Goal: Task Accomplishment & Management: Use online tool/utility

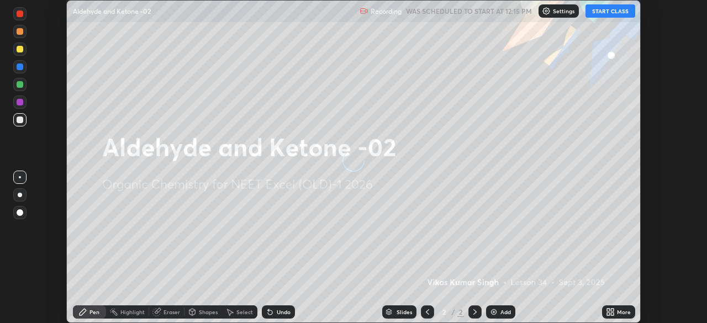
scroll to position [323, 707]
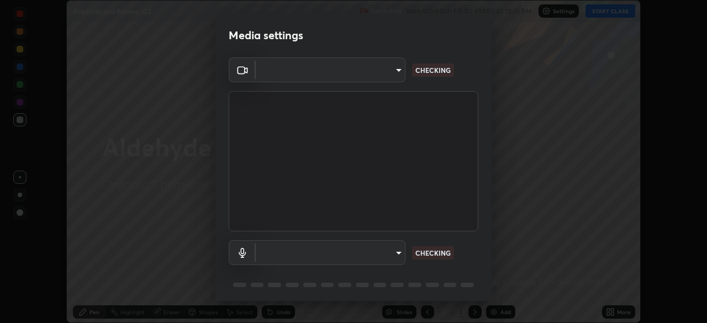
type input "0e50365916b658242f783ed4648cb329f585d10cba28352488c27cd343db3185"
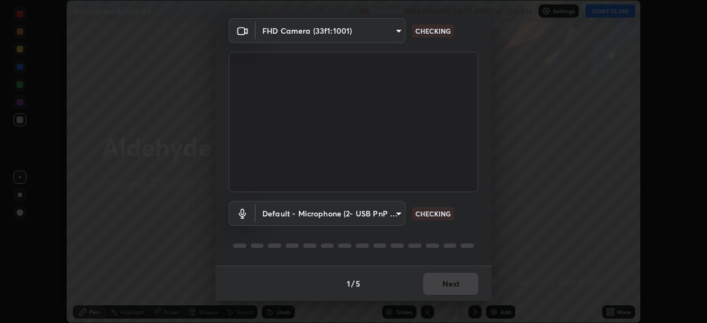
click at [377, 214] on body "Erase all Aldehyde and Ketone -02 Recording WAS SCHEDULED TO START AT 12:15 PM …" at bounding box center [353, 161] width 707 height 323
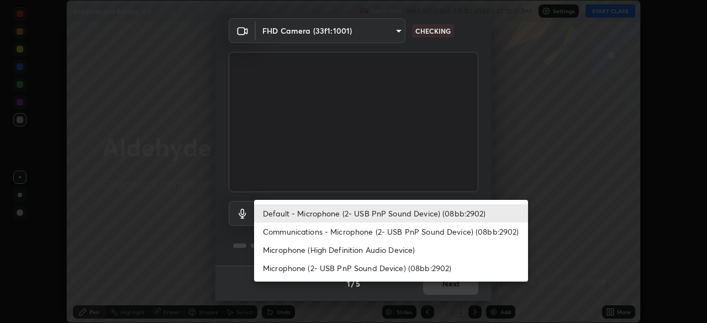
click at [358, 232] on li "Communications - Microphone (2- USB PnP Sound Device) (08bb:2902)" at bounding box center [391, 232] width 274 height 18
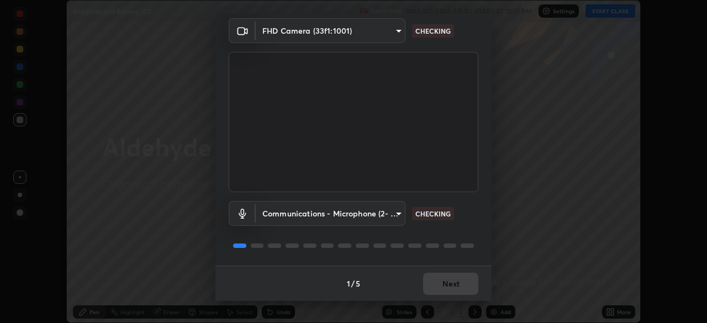
click at [382, 216] on body "Erase all Aldehyde and Ketone -02 Recording WAS SCHEDULED TO START AT 12:15 PM …" at bounding box center [353, 161] width 707 height 323
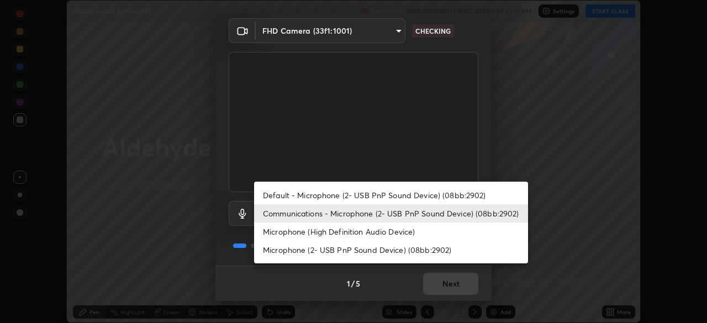
click at [386, 197] on li "Default - Microphone (2- USB PnP Sound Device) (08bb:2902)" at bounding box center [391, 195] width 274 height 18
type input "default"
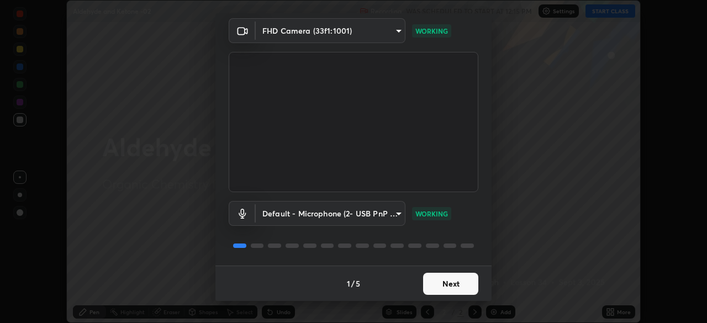
click at [455, 287] on button "Next" at bounding box center [450, 284] width 55 height 22
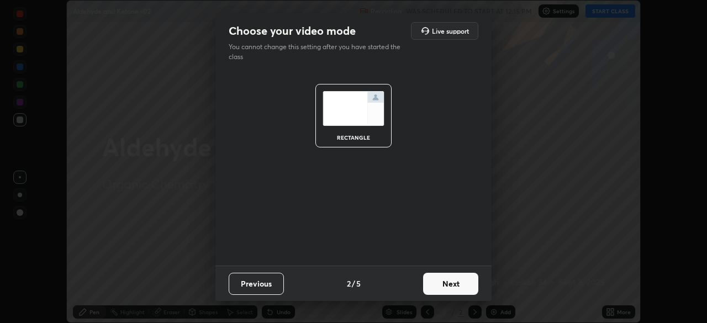
scroll to position [0, 0]
click at [466, 285] on button "Next" at bounding box center [450, 284] width 55 height 22
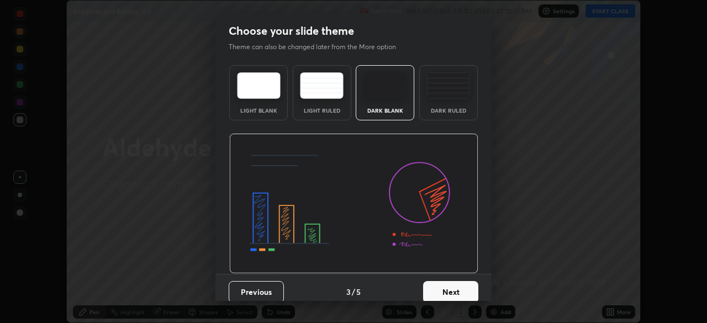
click at [474, 286] on button "Next" at bounding box center [450, 292] width 55 height 22
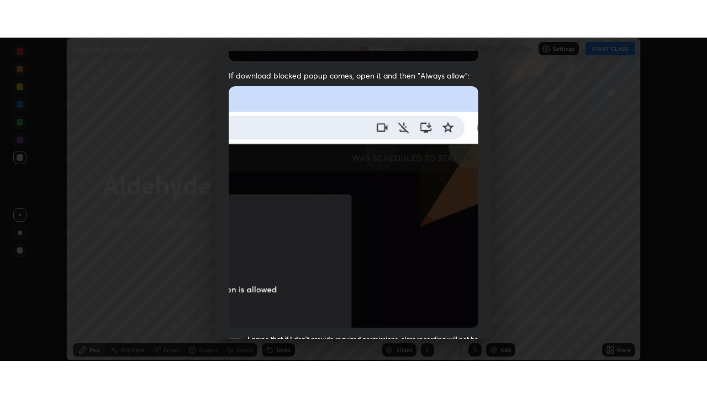
scroll to position [265, 0]
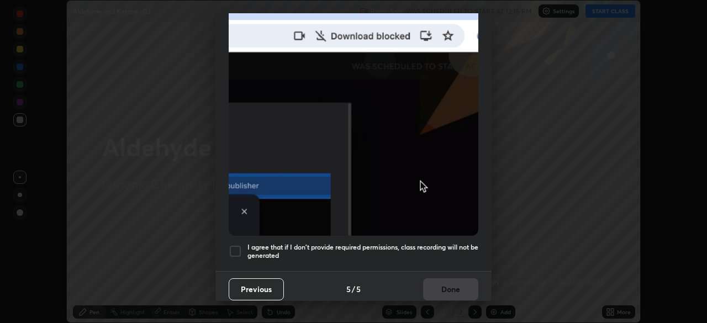
click at [244, 245] on div "I agree that if I don't provide required permissions, class recording will not …" at bounding box center [354, 251] width 250 height 13
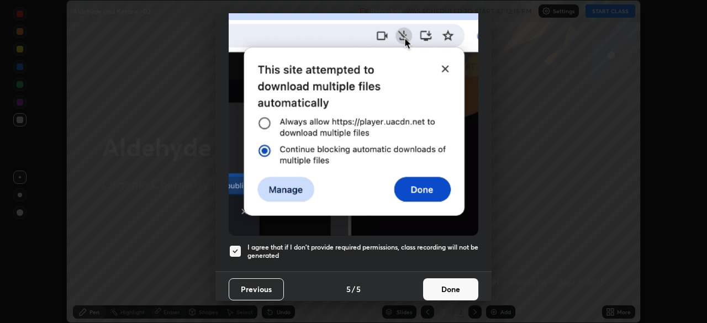
click at [444, 281] on button "Done" at bounding box center [450, 290] width 55 height 22
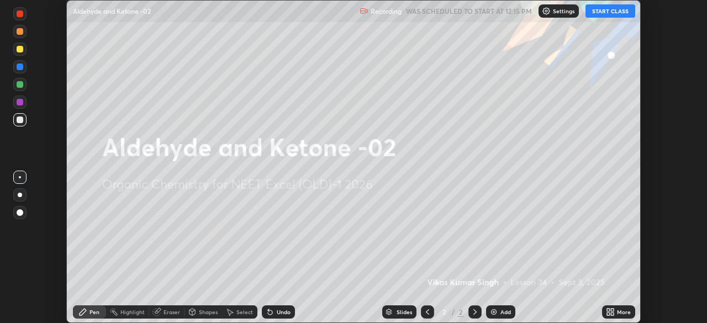
click at [616, 311] on div "More" at bounding box center [618, 312] width 33 height 13
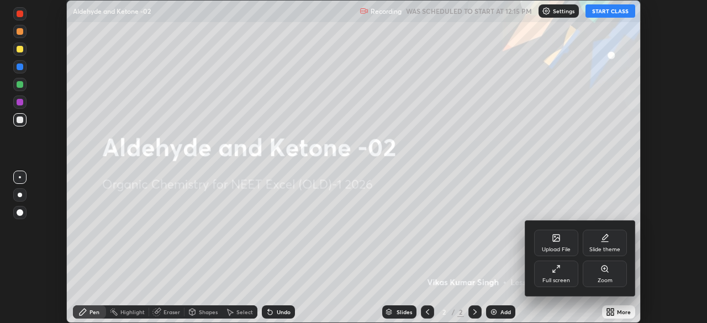
click at [564, 280] on div "Full screen" at bounding box center [557, 281] width 28 height 6
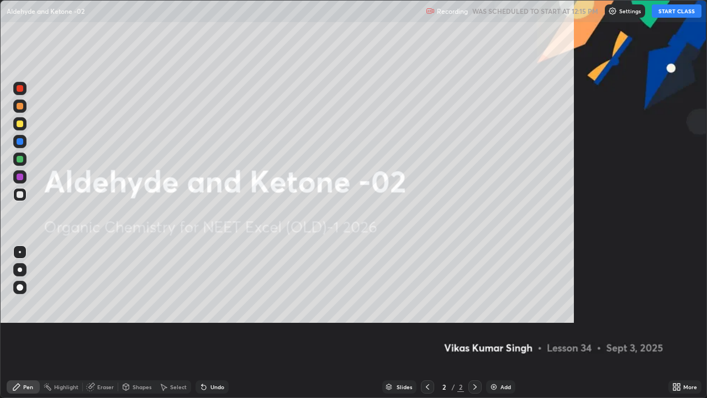
scroll to position [398, 707]
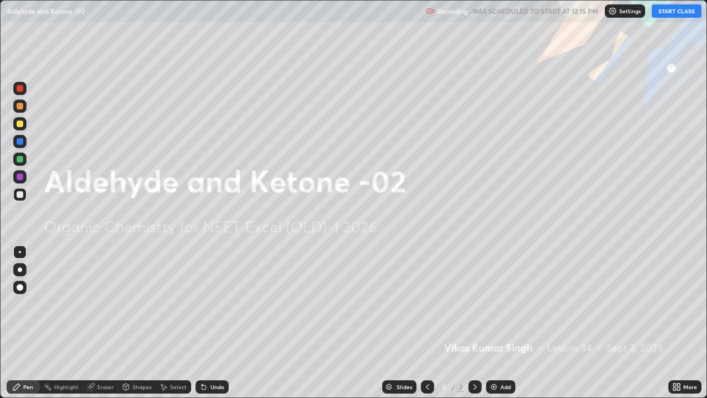
click at [622, 14] on p "Settings" at bounding box center [631, 11] width 22 height 6
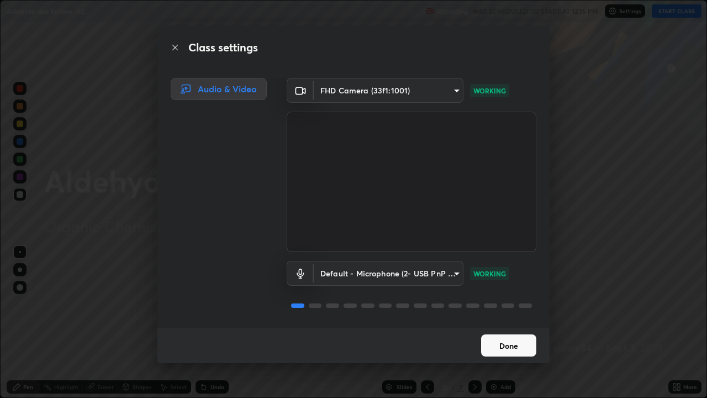
click at [510, 323] on button "Done" at bounding box center [508, 345] width 55 height 22
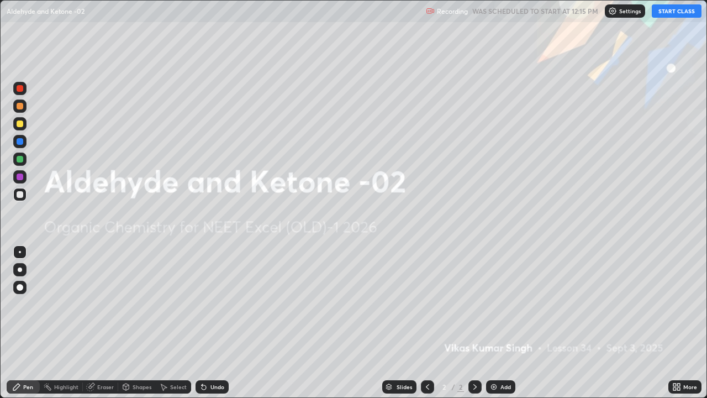
click at [682, 15] on button "START CLASS" at bounding box center [677, 10] width 50 height 13
click at [509, 323] on div "Add" at bounding box center [506, 387] width 11 height 6
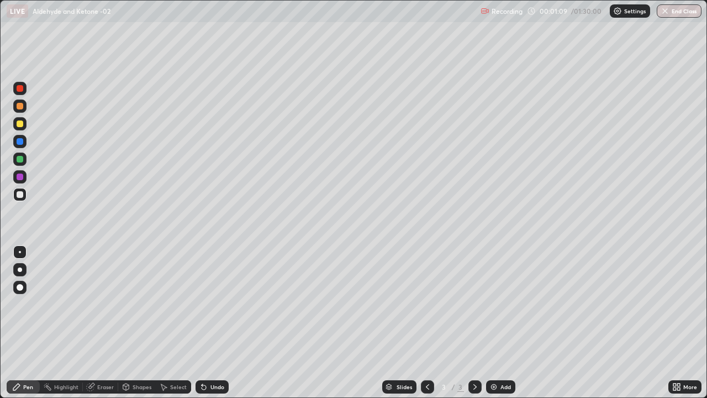
click at [20, 124] on div at bounding box center [20, 123] width 7 height 7
click at [20, 177] on div at bounding box center [20, 177] width 7 height 7
click at [22, 193] on div at bounding box center [20, 194] width 7 height 7
click at [217, 323] on div "Undo" at bounding box center [218, 387] width 14 height 6
click at [218, 323] on div "Undo" at bounding box center [212, 386] width 33 height 13
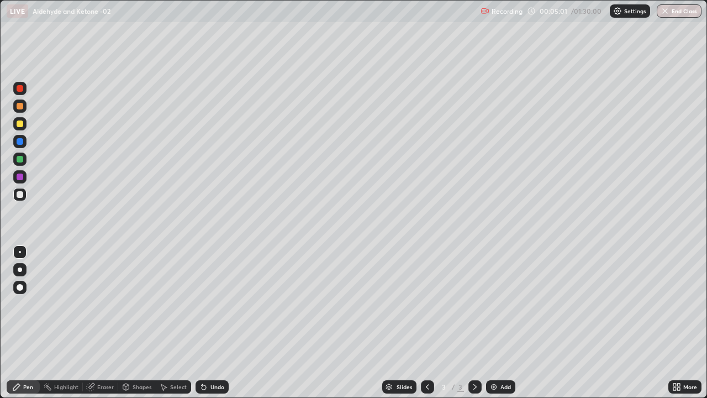
click at [212, 323] on div "Undo" at bounding box center [212, 386] width 33 height 13
click at [24, 107] on div at bounding box center [19, 105] width 13 height 13
click at [20, 89] on div at bounding box center [20, 88] width 7 height 7
click at [24, 198] on div at bounding box center [19, 194] width 13 height 13
click at [214, 323] on div "Undo" at bounding box center [218, 387] width 14 height 6
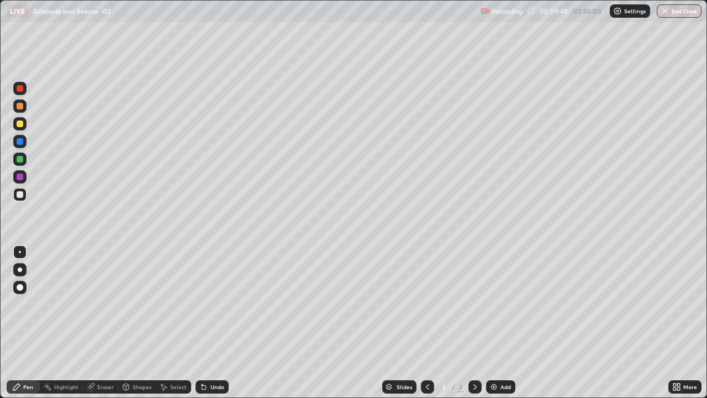
click at [20, 128] on div at bounding box center [19, 123] width 13 height 13
click at [504, 323] on div "Add" at bounding box center [506, 387] width 11 height 6
click at [20, 197] on div at bounding box center [20, 194] width 7 height 7
click at [212, 323] on div "Undo" at bounding box center [218, 387] width 14 height 6
click at [474, 323] on icon at bounding box center [475, 387] width 3 height 6
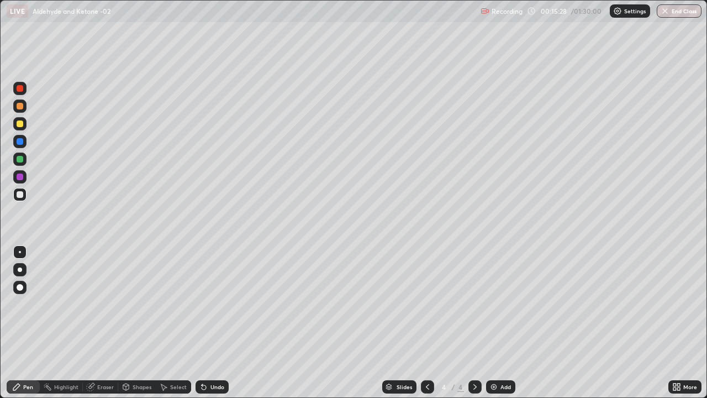
click at [510, 323] on div "Add" at bounding box center [506, 387] width 11 height 6
click at [22, 143] on div at bounding box center [20, 141] width 7 height 7
click at [25, 197] on div at bounding box center [19, 194] width 13 height 13
click at [216, 323] on div "Undo" at bounding box center [218, 387] width 14 height 6
click at [218, 323] on div "Undo" at bounding box center [218, 387] width 14 height 6
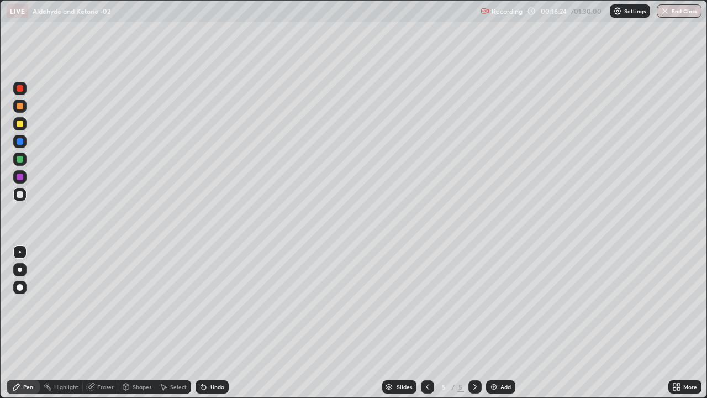
click at [22, 106] on div at bounding box center [20, 106] width 7 height 7
click at [20, 197] on div at bounding box center [20, 194] width 7 height 7
click at [24, 178] on div at bounding box center [19, 176] width 13 height 13
click at [212, 323] on div "Undo" at bounding box center [218, 387] width 14 height 6
click at [212, 323] on div "Undo" at bounding box center [212, 386] width 33 height 13
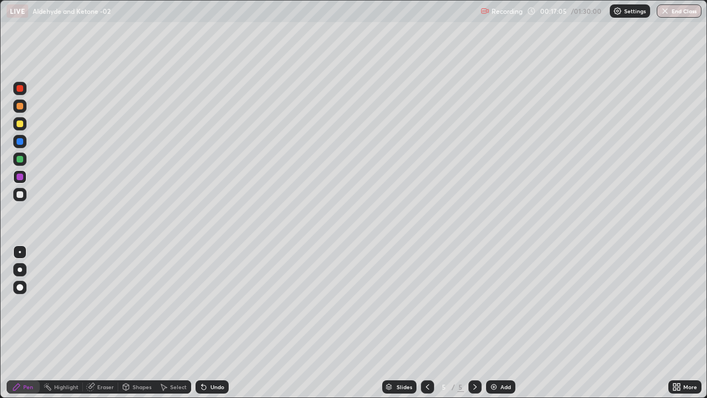
click at [25, 197] on div at bounding box center [19, 194] width 13 height 13
click at [473, 323] on icon at bounding box center [475, 386] width 9 height 9
click at [504, 323] on div "Add" at bounding box center [506, 387] width 11 height 6
click at [23, 198] on div at bounding box center [19, 194] width 13 height 13
click at [219, 323] on div "Undo" at bounding box center [218, 387] width 14 height 6
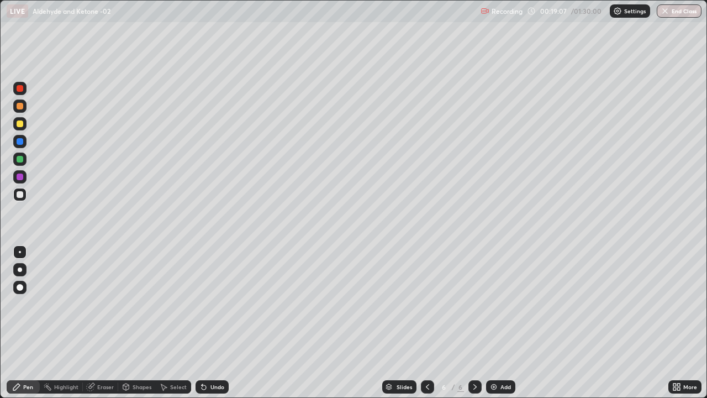
click at [22, 196] on div at bounding box center [20, 194] width 7 height 7
click at [21, 177] on div at bounding box center [20, 177] width 7 height 7
click at [22, 196] on div at bounding box center [20, 194] width 7 height 7
click at [24, 111] on div at bounding box center [19, 105] width 13 height 13
click at [21, 195] on div at bounding box center [20, 194] width 7 height 7
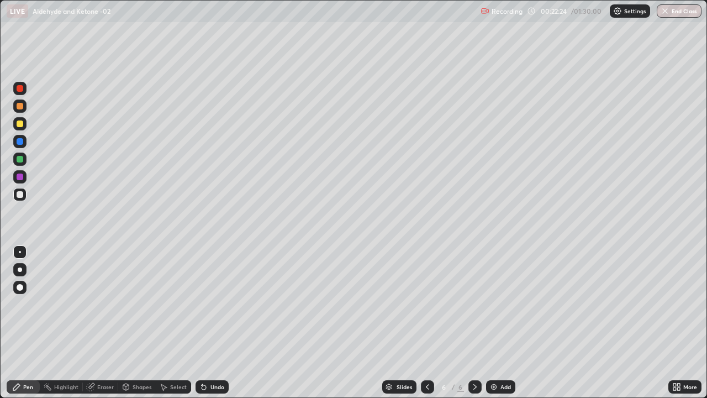
click at [24, 143] on div at bounding box center [19, 141] width 13 height 13
click at [20, 195] on div at bounding box center [20, 194] width 7 height 7
click at [424, 323] on div at bounding box center [427, 386] width 13 height 13
click at [474, 323] on icon at bounding box center [475, 386] width 9 height 9
click at [427, 323] on icon at bounding box center [427, 386] width 9 height 9
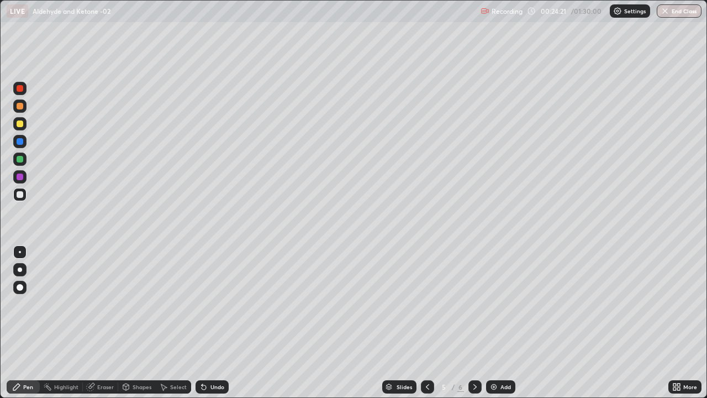
click at [474, 323] on icon at bounding box center [475, 387] width 3 height 6
click at [508, 323] on div "Add" at bounding box center [506, 387] width 11 height 6
click at [22, 197] on div at bounding box center [19, 194] width 13 height 13
click at [510, 323] on div "Add" at bounding box center [506, 387] width 11 height 6
click at [24, 143] on div at bounding box center [19, 141] width 13 height 13
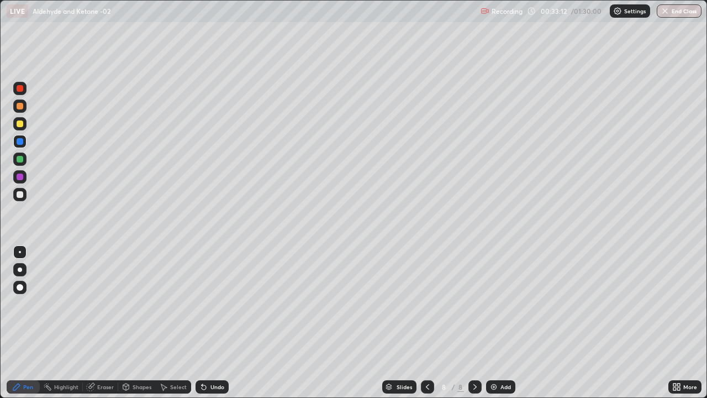
click at [25, 198] on div at bounding box center [19, 194] width 13 height 13
click at [20, 124] on div at bounding box center [20, 123] width 7 height 7
click at [213, 323] on div "Undo" at bounding box center [218, 387] width 14 height 6
click at [212, 323] on div "Undo" at bounding box center [218, 387] width 14 height 6
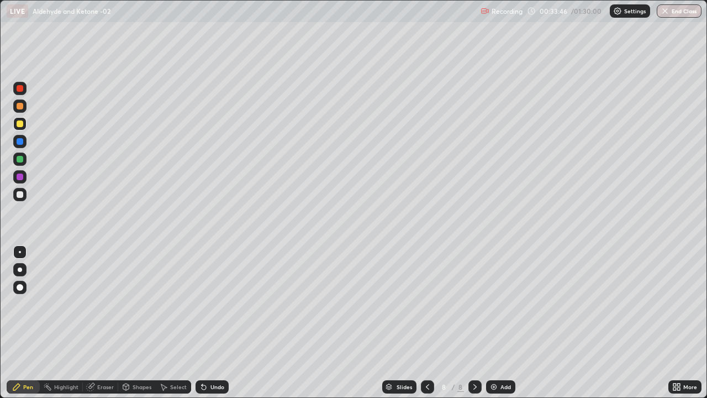
click at [213, 323] on div "Undo" at bounding box center [212, 386] width 33 height 13
click at [20, 177] on div at bounding box center [20, 177] width 7 height 7
click at [20, 196] on div at bounding box center [20, 194] width 7 height 7
click at [212, 323] on div "Undo" at bounding box center [218, 387] width 14 height 6
click at [24, 161] on div at bounding box center [19, 159] width 13 height 13
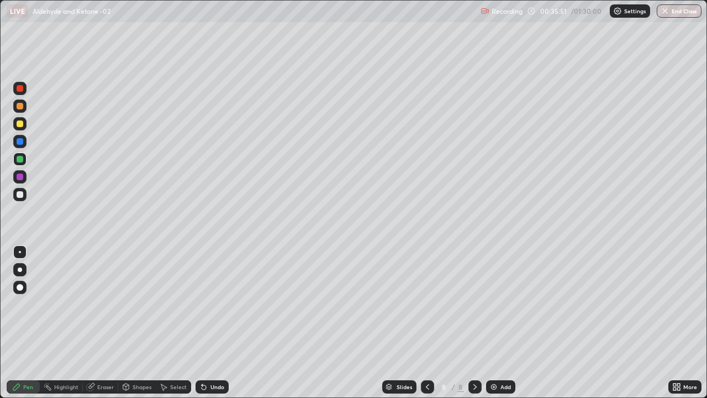
click at [20, 196] on div at bounding box center [20, 194] width 7 height 7
click at [213, 323] on div "Undo" at bounding box center [218, 387] width 14 height 6
click at [24, 160] on div at bounding box center [19, 159] width 13 height 13
click at [22, 196] on div at bounding box center [20, 194] width 7 height 7
click at [503, 323] on div "Add" at bounding box center [506, 387] width 11 height 6
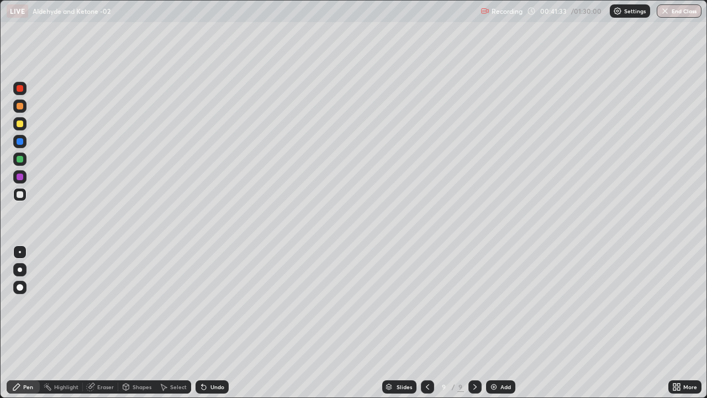
click at [507, 323] on div "Add" at bounding box center [506, 387] width 11 height 6
click at [426, 323] on icon at bounding box center [427, 386] width 9 height 9
click at [474, 323] on icon at bounding box center [475, 386] width 9 height 9
click at [20, 123] on div at bounding box center [20, 123] width 7 height 7
click at [25, 196] on div at bounding box center [19, 194] width 13 height 13
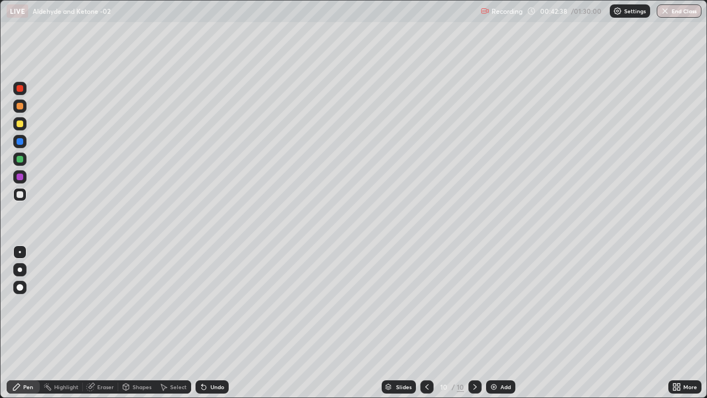
click at [22, 143] on div at bounding box center [20, 141] width 7 height 7
click at [20, 195] on div at bounding box center [20, 194] width 7 height 7
click at [24, 145] on div at bounding box center [19, 141] width 13 height 13
click at [20, 195] on div at bounding box center [20, 194] width 7 height 7
click at [215, 323] on div "Undo" at bounding box center [218, 387] width 14 height 6
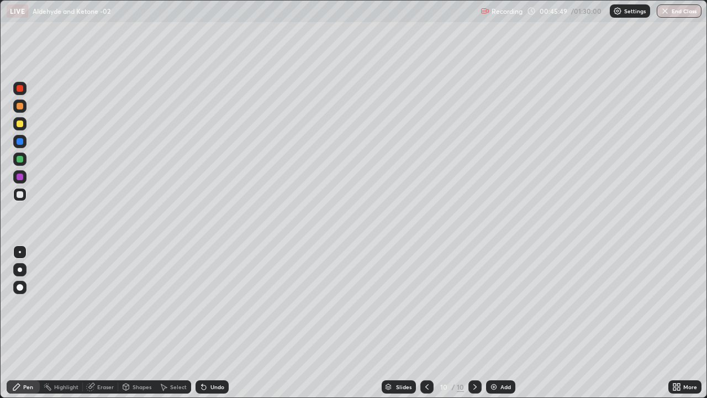
click at [101, 323] on div "Eraser" at bounding box center [105, 387] width 17 height 6
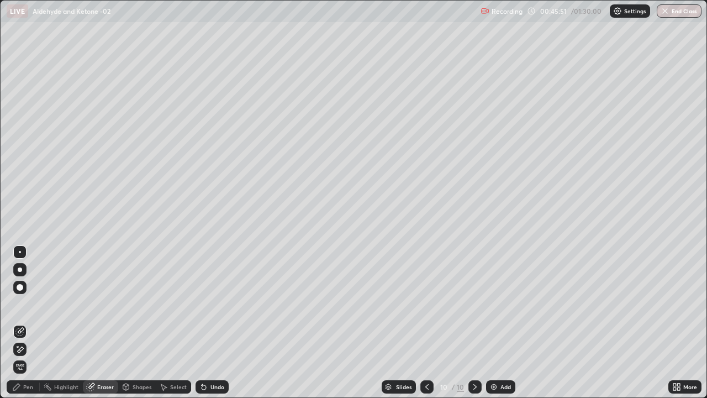
click at [31, 323] on div "Pen" at bounding box center [28, 387] width 10 height 6
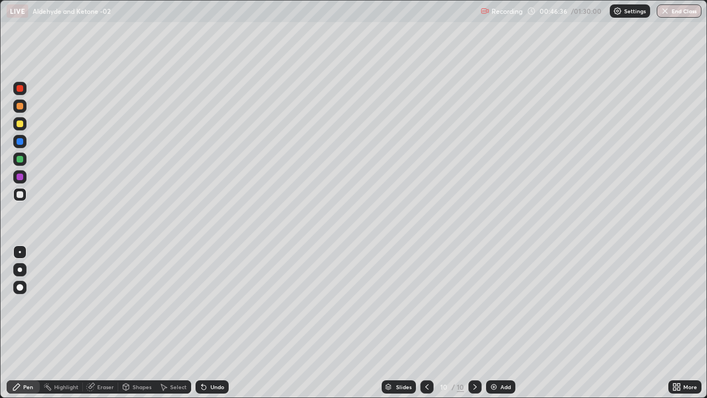
click at [24, 161] on div at bounding box center [19, 159] width 13 height 13
click at [475, 323] on icon at bounding box center [475, 386] width 9 height 9
click at [504, 323] on div "Add" at bounding box center [506, 387] width 11 height 6
click at [25, 145] on div at bounding box center [19, 141] width 13 height 13
click at [25, 195] on div at bounding box center [19, 194] width 13 height 13
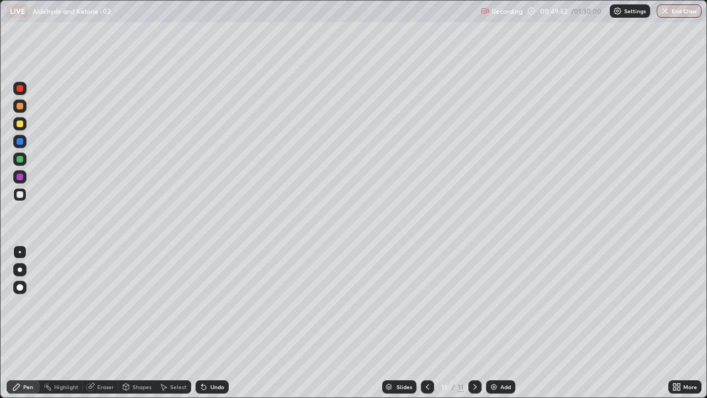
click at [217, 323] on div "Undo" at bounding box center [218, 387] width 14 height 6
click at [218, 323] on div "Undo" at bounding box center [212, 386] width 33 height 13
click at [219, 323] on div "Undo" at bounding box center [218, 387] width 14 height 6
click at [23, 125] on div at bounding box center [20, 123] width 7 height 7
click at [22, 196] on div at bounding box center [20, 194] width 7 height 7
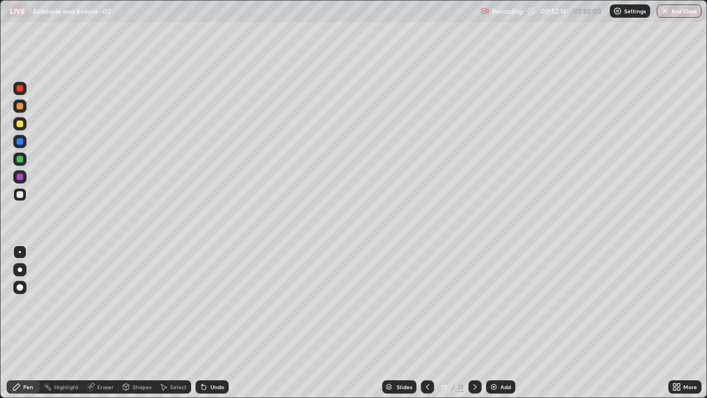
click at [22, 91] on div at bounding box center [20, 88] width 7 height 7
click at [474, 323] on icon at bounding box center [475, 386] width 9 height 9
click at [503, 323] on div "Add" at bounding box center [506, 387] width 11 height 6
click at [22, 141] on div at bounding box center [20, 141] width 7 height 7
click at [21, 195] on div at bounding box center [20, 194] width 7 height 7
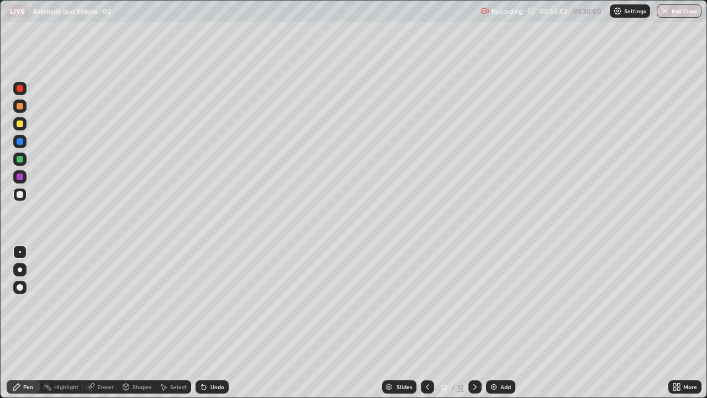
click at [212, 323] on div "Undo" at bounding box center [212, 386] width 33 height 13
click at [26, 93] on div at bounding box center [19, 89] width 13 height 18
click at [24, 192] on div at bounding box center [19, 194] width 13 height 13
click at [474, 323] on icon at bounding box center [475, 386] width 9 height 9
click at [507, 323] on div "Add" at bounding box center [506, 387] width 11 height 6
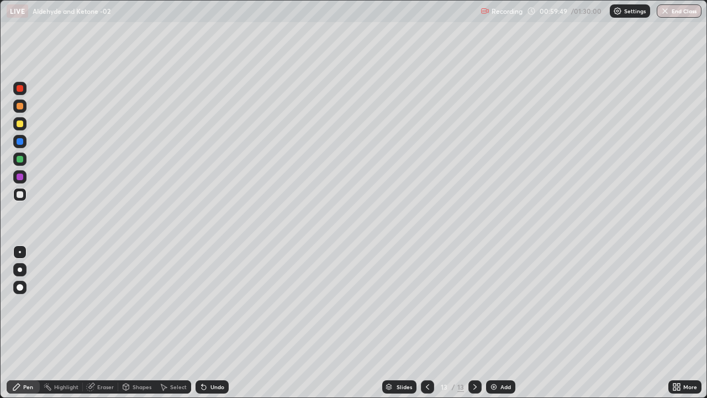
click at [22, 143] on div at bounding box center [20, 141] width 7 height 7
click at [217, 323] on div "Undo" at bounding box center [218, 387] width 14 height 6
click at [22, 197] on div at bounding box center [20, 194] width 7 height 7
click at [207, 323] on div "Undo" at bounding box center [212, 386] width 33 height 13
click at [209, 323] on div "Undo" at bounding box center [212, 386] width 33 height 13
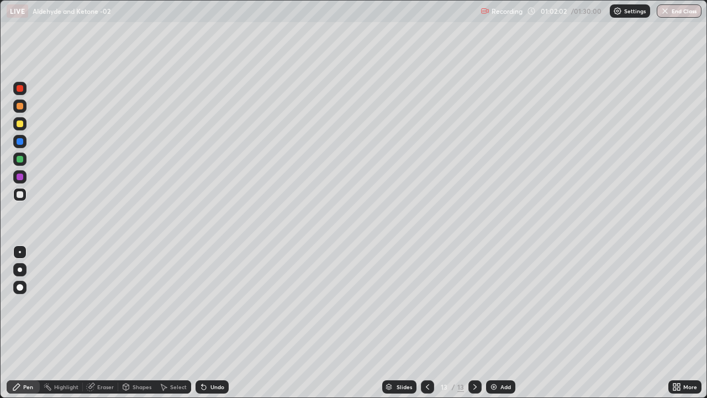
click at [225, 323] on div "Undo" at bounding box center [212, 386] width 33 height 13
click at [20, 177] on div at bounding box center [20, 177] width 7 height 7
click at [28, 196] on div at bounding box center [20, 195] width 18 height 18
click at [509, 323] on div "Add" at bounding box center [500, 386] width 29 height 13
click at [22, 107] on div at bounding box center [20, 106] width 7 height 7
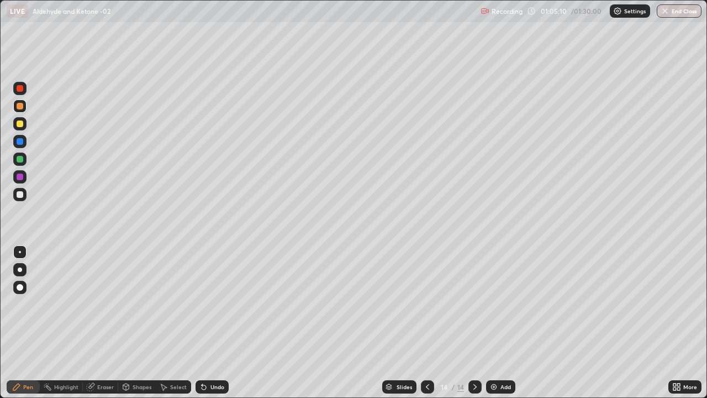
click at [25, 125] on div at bounding box center [19, 123] width 13 height 13
click at [22, 197] on div at bounding box center [20, 194] width 7 height 7
click at [216, 323] on div "Undo" at bounding box center [218, 387] width 14 height 6
click at [20, 107] on div at bounding box center [20, 106] width 7 height 7
click at [20, 197] on div at bounding box center [20, 194] width 7 height 7
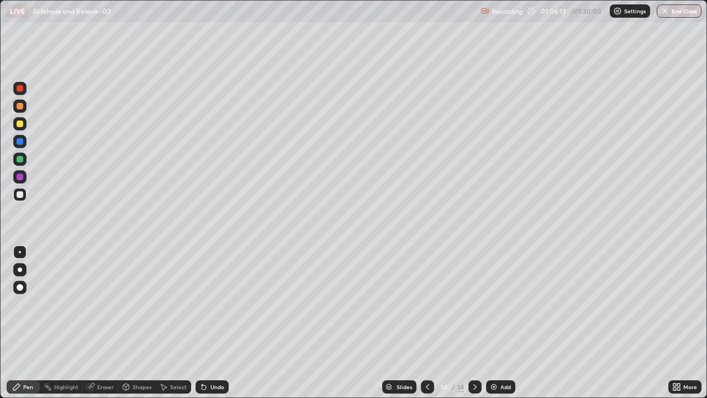
click at [215, 323] on div "Undo" at bounding box center [218, 387] width 14 height 6
click at [23, 90] on div at bounding box center [19, 88] width 13 height 13
click at [509, 323] on div "Add" at bounding box center [506, 387] width 11 height 6
click at [25, 127] on div at bounding box center [19, 123] width 13 height 13
click at [25, 196] on div at bounding box center [19, 194] width 13 height 13
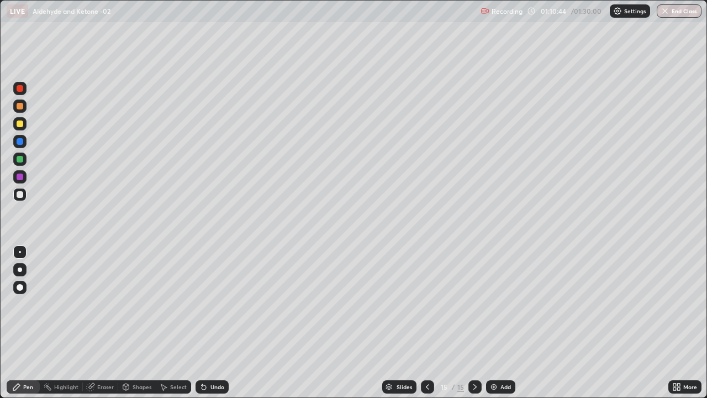
click at [20, 88] on div at bounding box center [20, 88] width 7 height 7
click at [22, 196] on div at bounding box center [20, 194] width 7 height 7
click at [22, 197] on div at bounding box center [19, 194] width 13 height 13
click at [20, 159] on div at bounding box center [20, 159] width 7 height 7
click at [25, 200] on div at bounding box center [19, 195] width 13 height 18
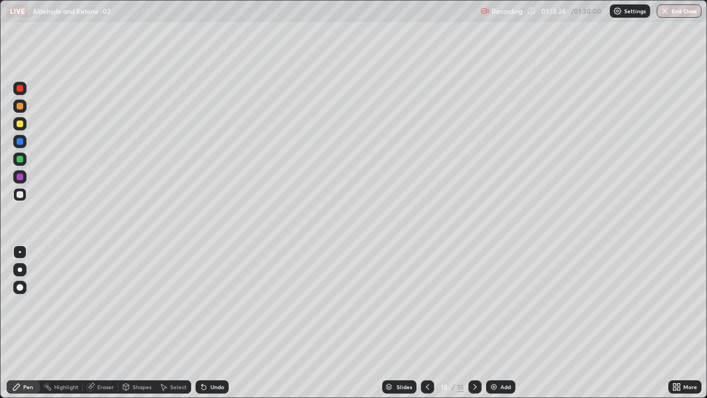
click at [505, 323] on div "Add" at bounding box center [506, 387] width 11 height 6
click at [104, 323] on div "Eraser" at bounding box center [105, 387] width 17 height 6
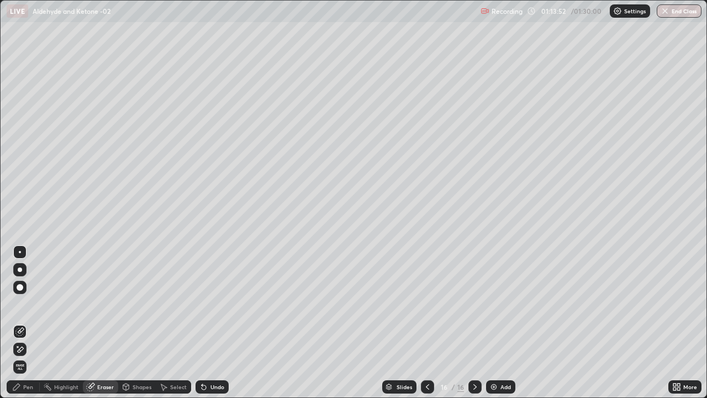
click at [31, 323] on div "Pen" at bounding box center [28, 387] width 10 height 6
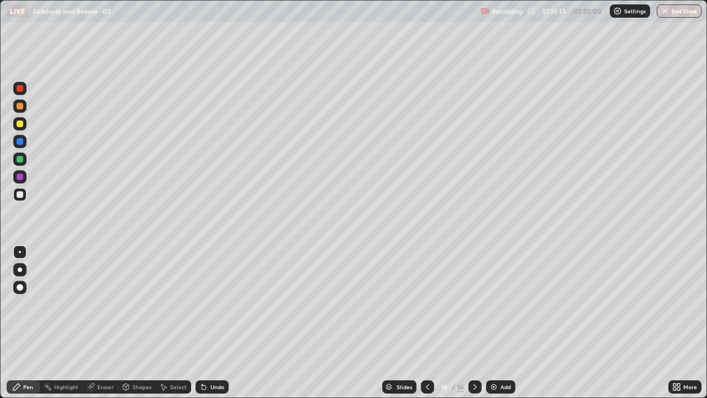
click at [684, 17] on button "End Class" at bounding box center [679, 10] width 45 height 13
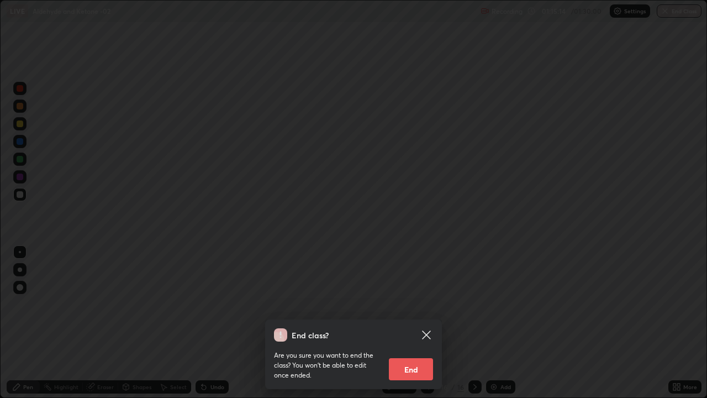
click at [413, 323] on button "End" at bounding box center [411, 369] width 44 height 22
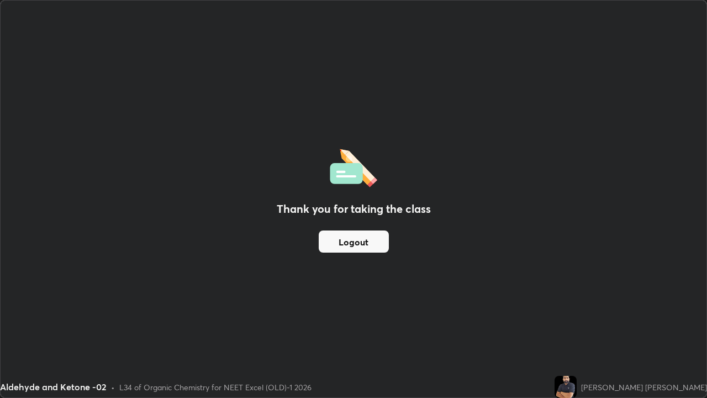
click at [363, 242] on button "Logout" at bounding box center [354, 241] width 70 height 22
